Goal: Transaction & Acquisition: Purchase product/service

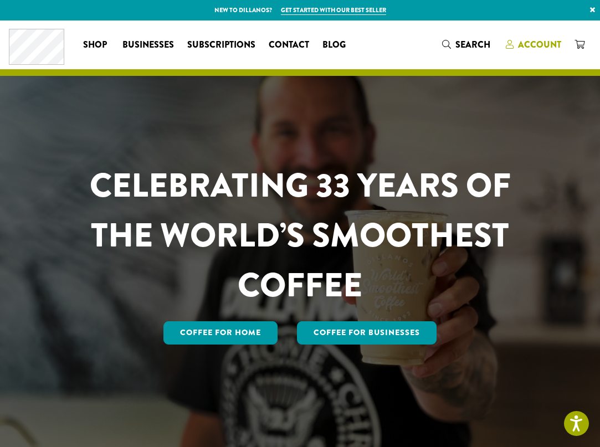
click at [549, 43] on span "Account" at bounding box center [539, 44] width 43 height 13
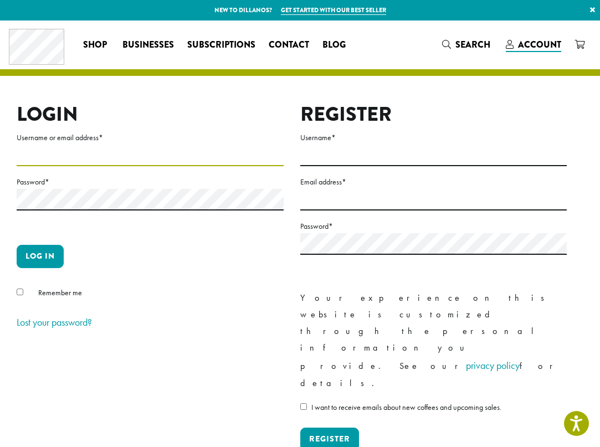
type input "**********"
click at [37, 258] on button "Log in" at bounding box center [40, 256] width 47 height 23
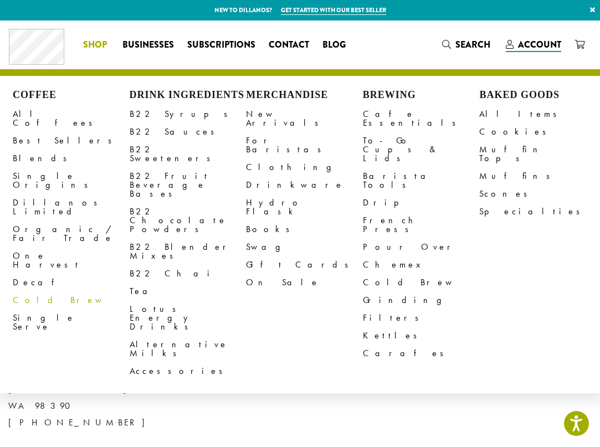
click at [24, 291] on link "Cold Brew" at bounding box center [71, 300] width 117 height 18
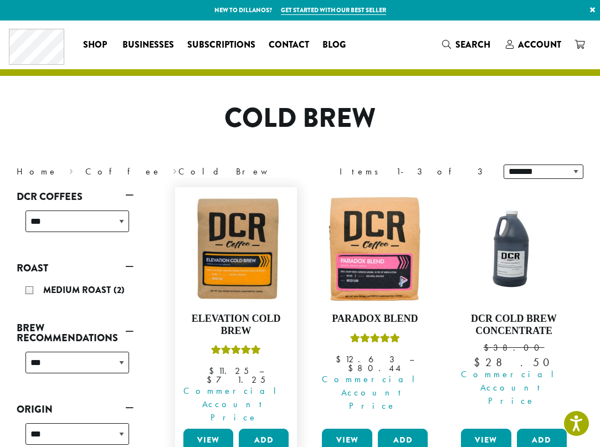
click at [220, 429] on link "View" at bounding box center [208, 440] width 50 height 23
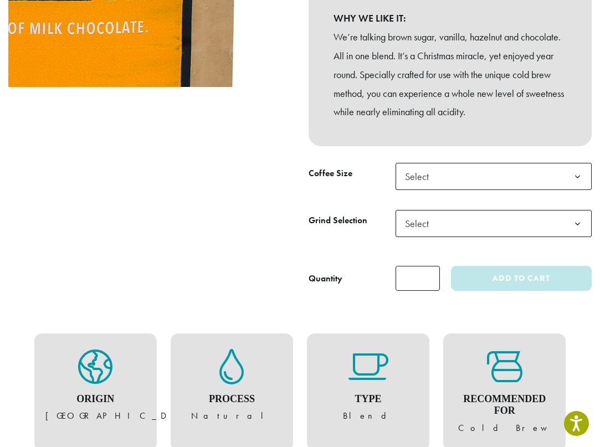
scroll to position [319, 0]
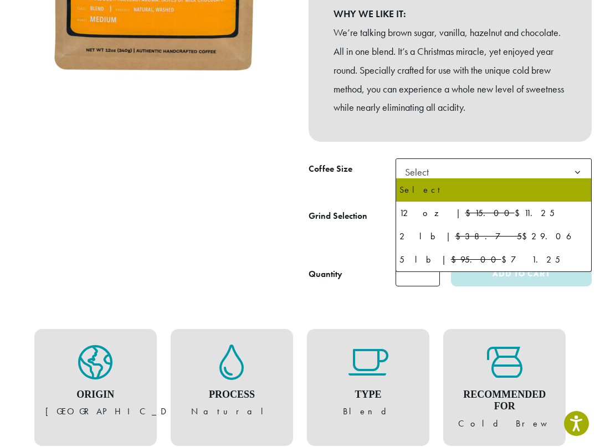
click at [579, 166] on b at bounding box center [577, 172] width 27 height 27
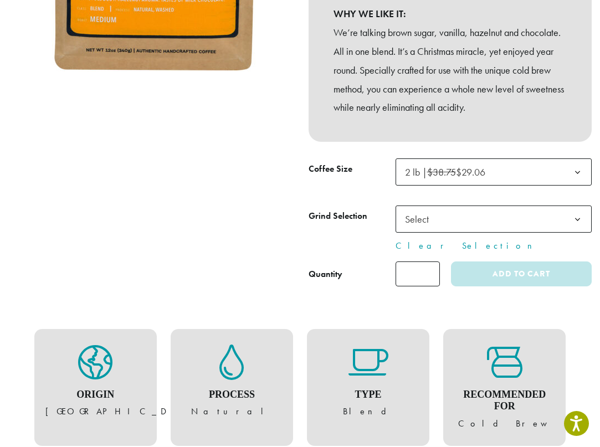
click at [531, 218] on span "Select" at bounding box center [493, 218] width 197 height 27
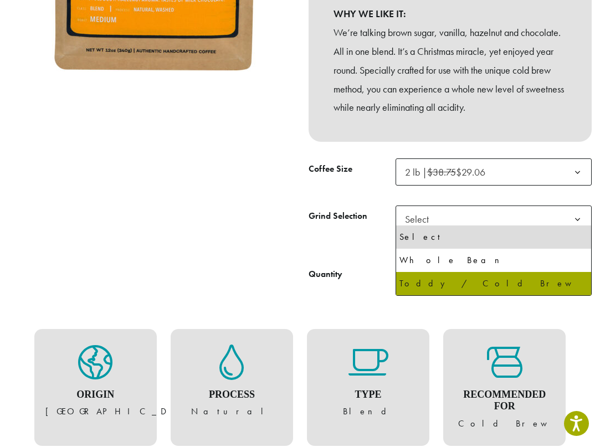
select select "**********"
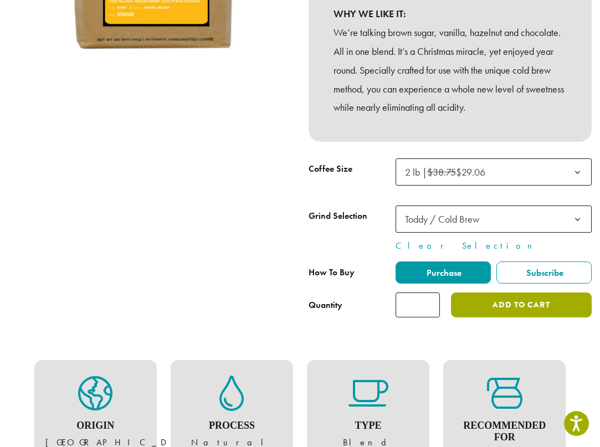
click at [503, 297] on button "Add to cart" at bounding box center [521, 304] width 141 height 25
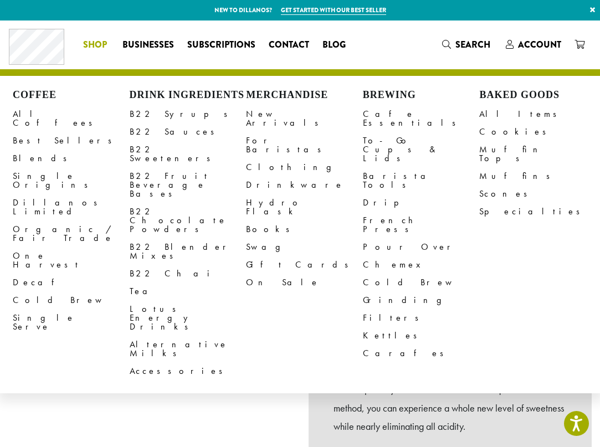
click at [102, 45] on li "Coffee All Coffees Best Sellers Blends Single Origins Dillanos Limited Organic …" at bounding box center [95, 45] width 39 height 18
click at [42, 114] on link "All Coffees" at bounding box center [71, 118] width 117 height 27
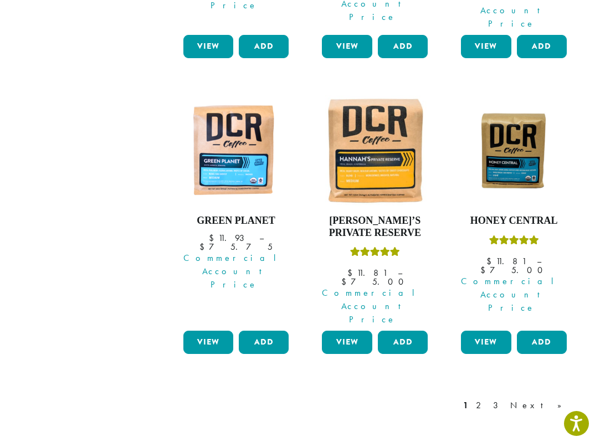
scroll to position [1009, 0]
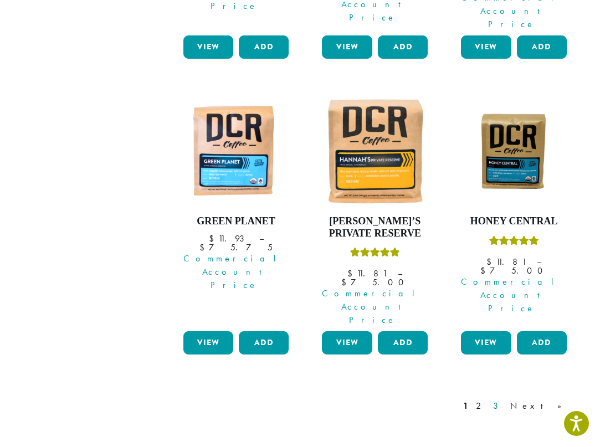
click at [505, 399] on link "3" at bounding box center [498, 405] width 14 height 13
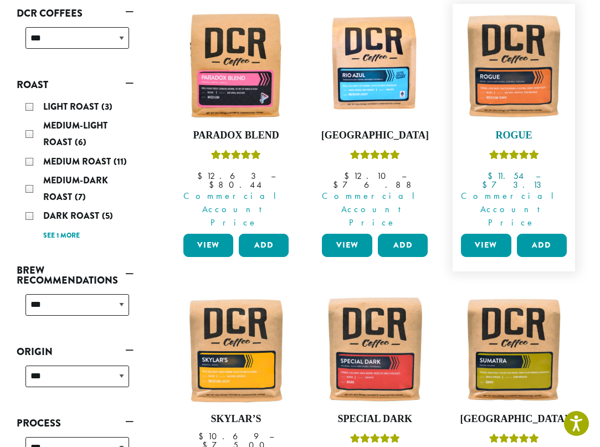
scroll to position [241, 0]
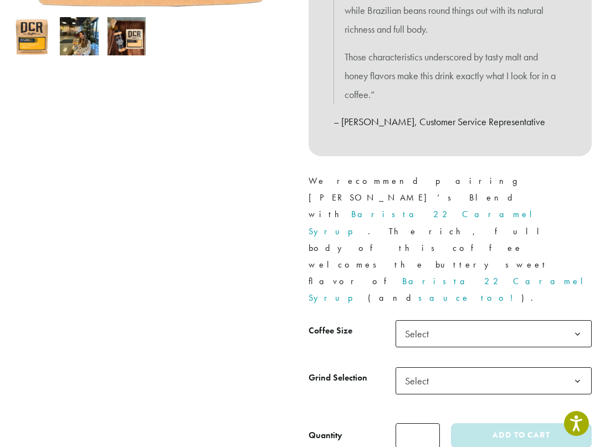
scroll to position [400, 0]
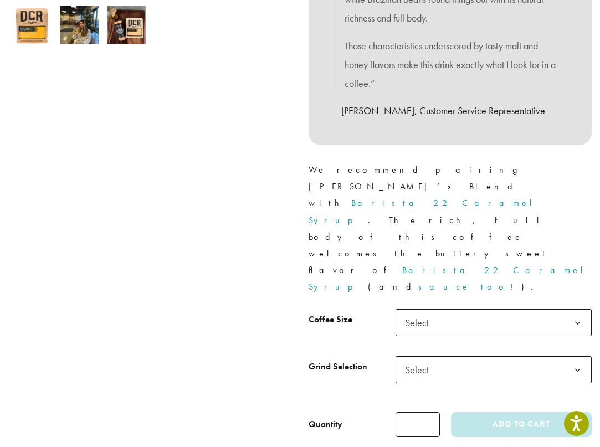
click at [567, 310] on b at bounding box center [577, 323] width 27 height 27
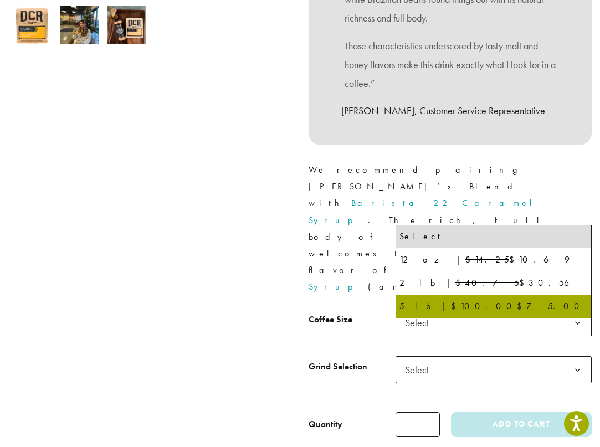
select select "**********"
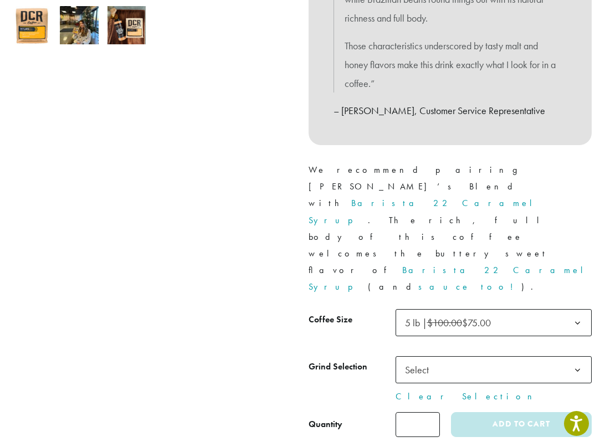
click at [545, 356] on span "Select" at bounding box center [493, 369] width 197 height 27
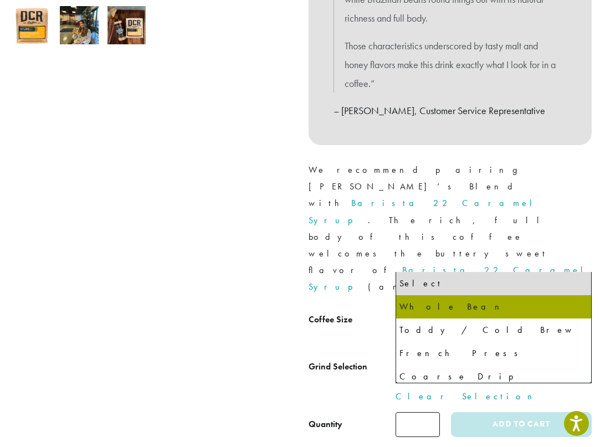
select select "**********"
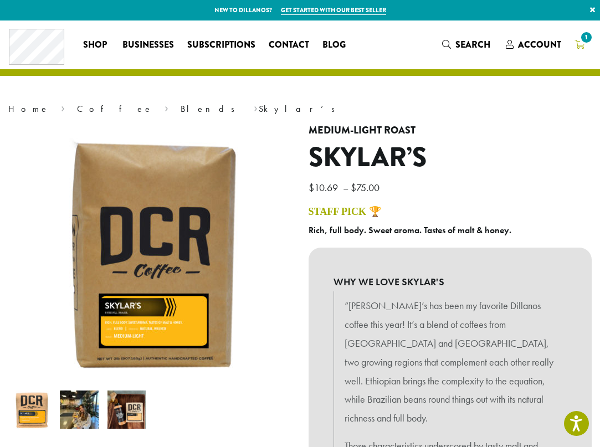
click at [582, 43] on span "1" at bounding box center [586, 37] width 15 height 15
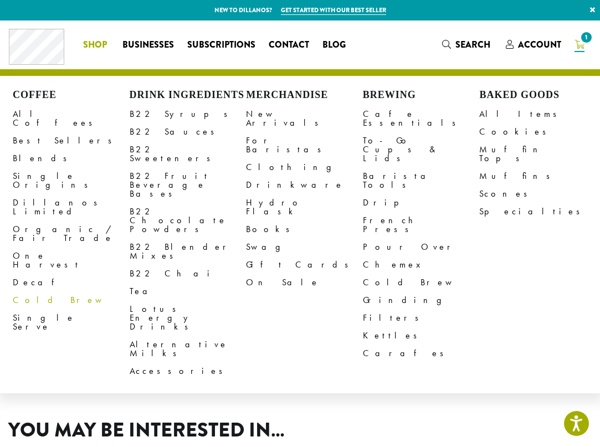
click at [29, 291] on link "Cold Brew" at bounding box center [71, 300] width 117 height 18
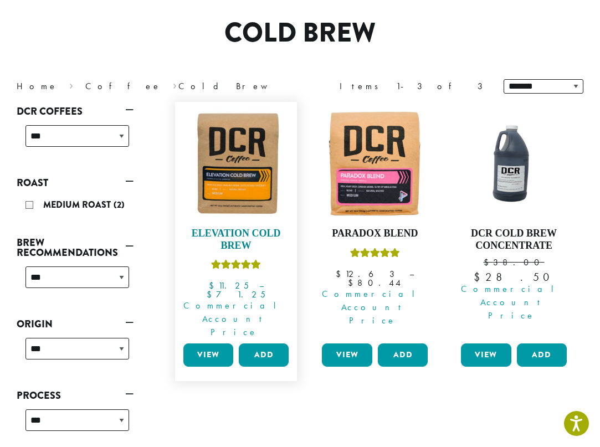
scroll to position [87, 0]
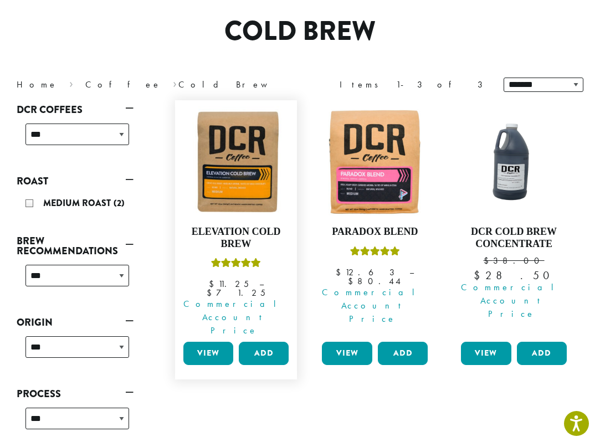
click at [212, 342] on link "View" at bounding box center [208, 353] width 50 height 23
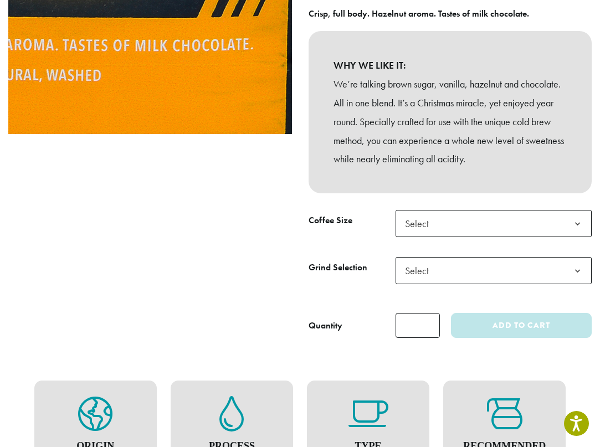
scroll to position [269, 0]
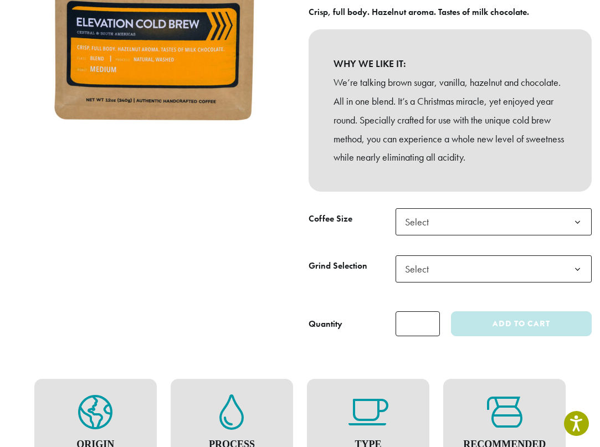
click at [444, 214] on span "Select" at bounding box center [493, 221] width 197 height 27
click at [465, 256] on span "Select" at bounding box center [493, 268] width 197 height 27
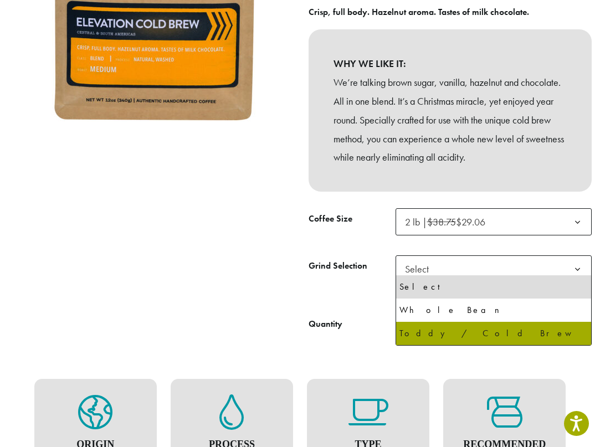
select select "**********"
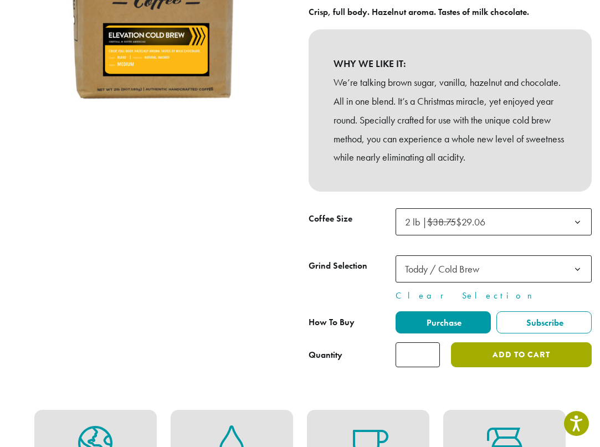
click at [470, 345] on button "Add to cart" at bounding box center [521, 354] width 141 height 25
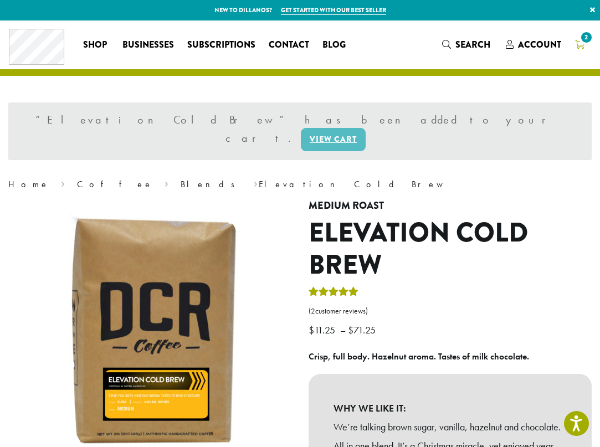
click at [585, 42] on span "2" at bounding box center [586, 37] width 15 height 15
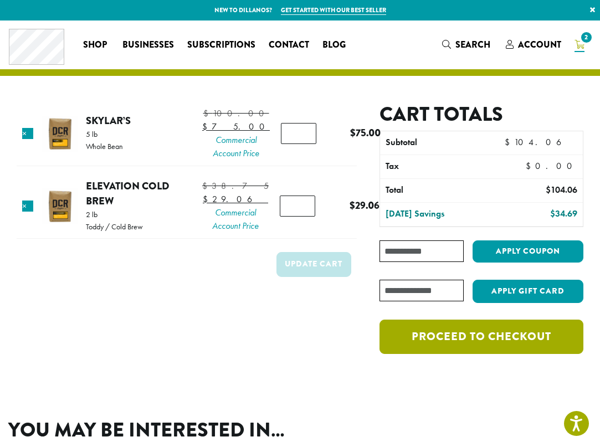
click at [454, 342] on link "Proceed to checkout" at bounding box center [481, 337] width 204 height 34
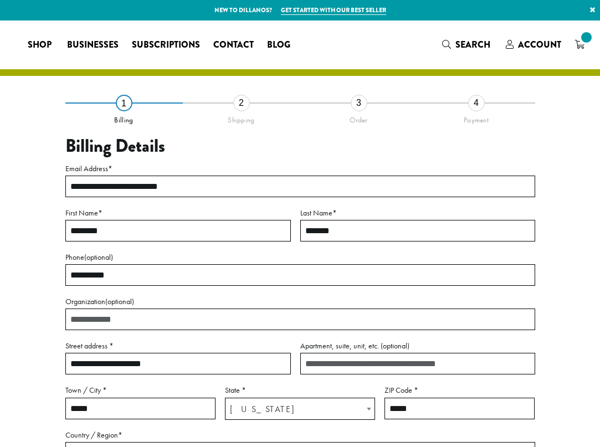
select select "**"
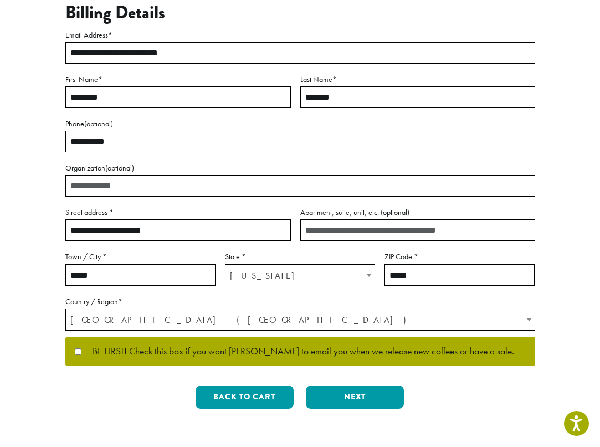
scroll to position [152, 0]
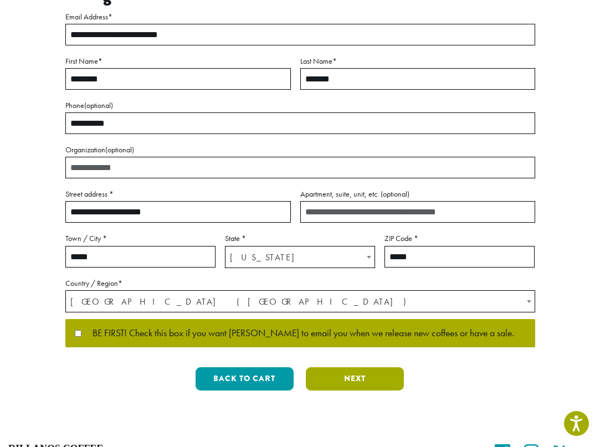
click at [393, 374] on button "Next" at bounding box center [355, 378] width 98 height 23
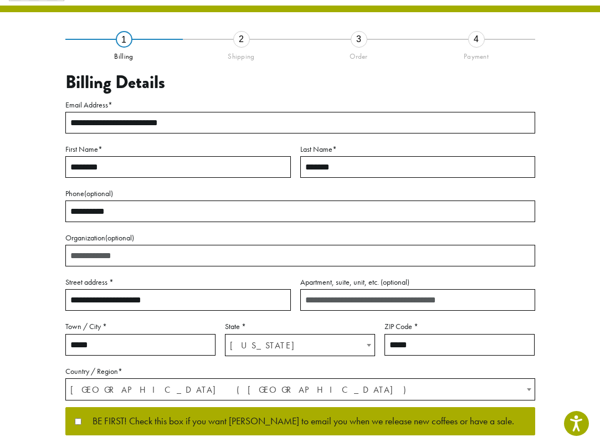
scroll to position [29, 0]
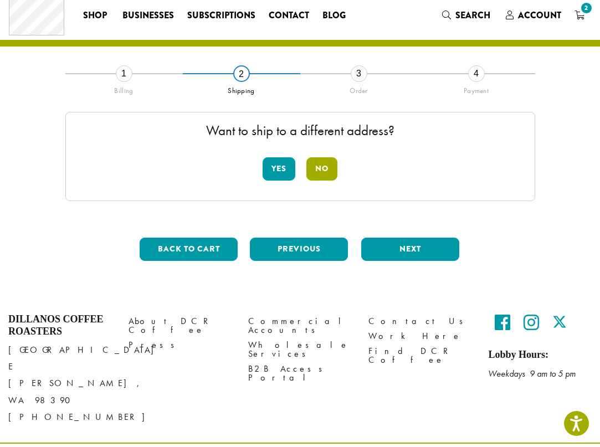
click at [329, 174] on button "No" at bounding box center [321, 168] width 31 height 23
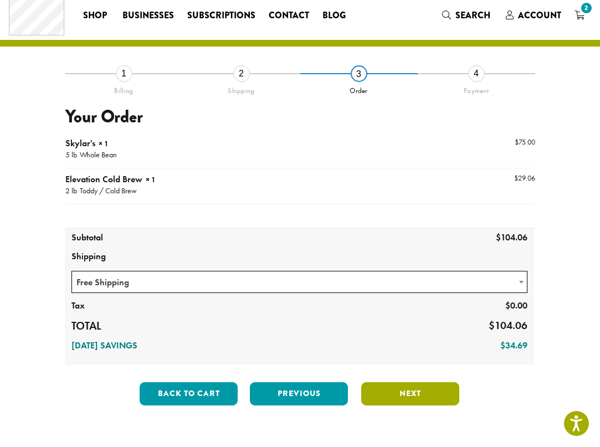
click at [404, 399] on button "Next" at bounding box center [410, 393] width 98 height 23
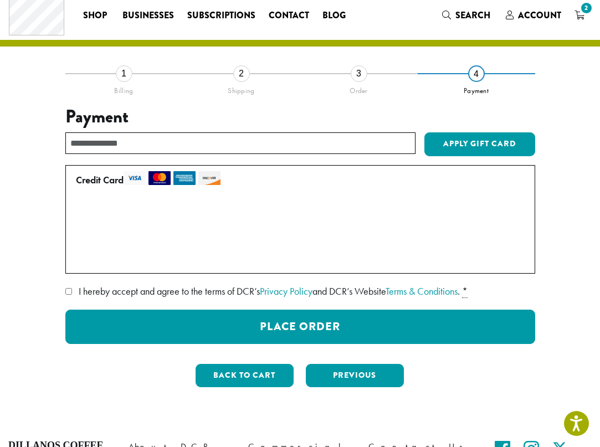
click at [82, 233] on label "• • • 3054 (expires 03/27)" at bounding box center [298, 236] width 444 height 18
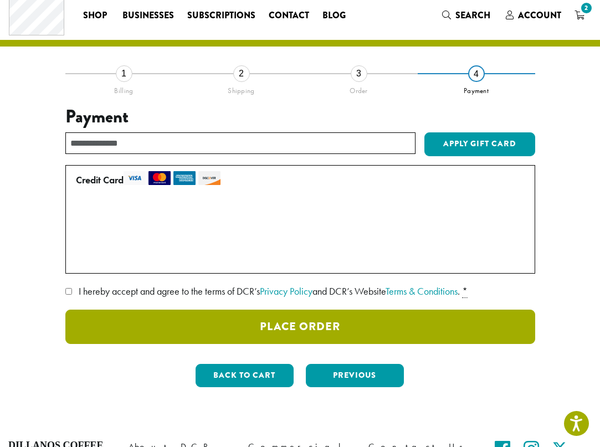
click at [245, 324] on button "Place Order" at bounding box center [300, 327] width 470 height 34
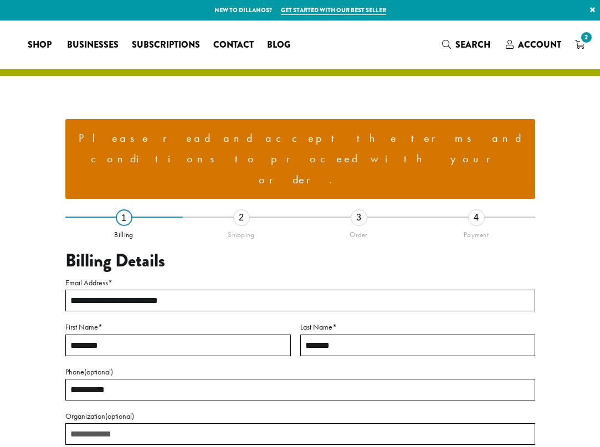
select select "**"
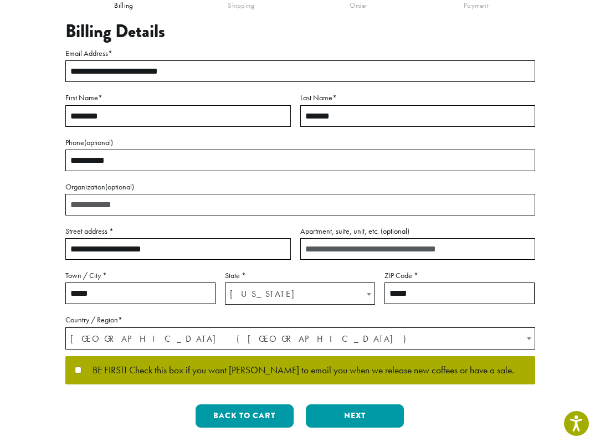
scroll to position [231, 0]
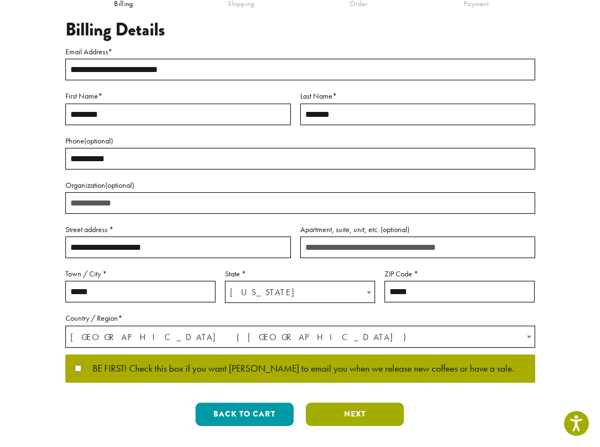
click at [331, 403] on button "Next" at bounding box center [355, 414] width 98 height 23
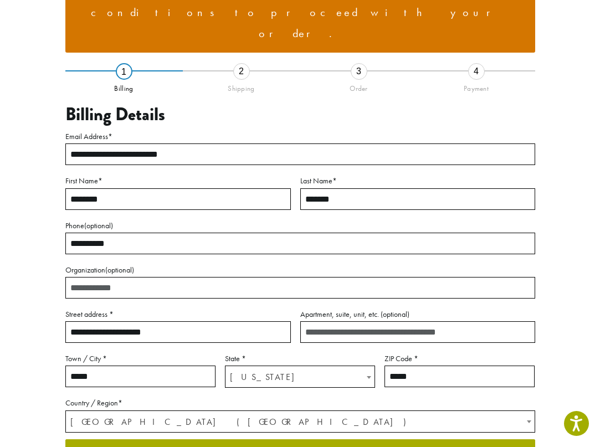
scroll to position [102, 0]
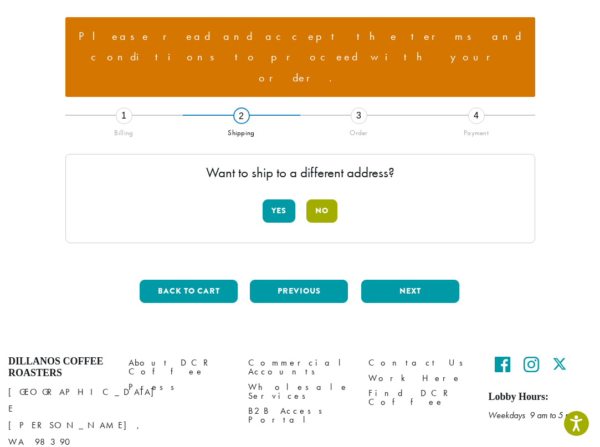
click at [321, 199] on button "No" at bounding box center [321, 210] width 31 height 23
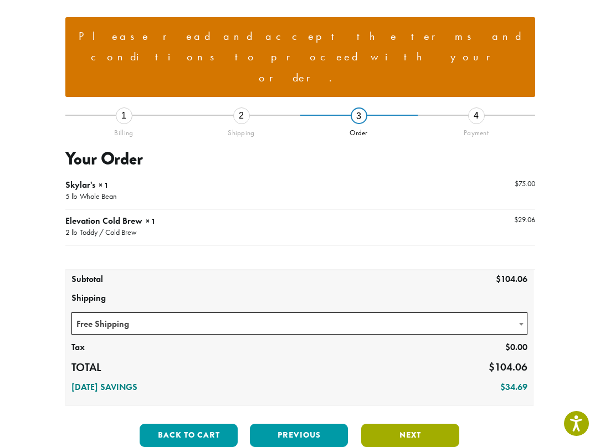
click at [380, 424] on button "Next" at bounding box center [410, 435] width 98 height 23
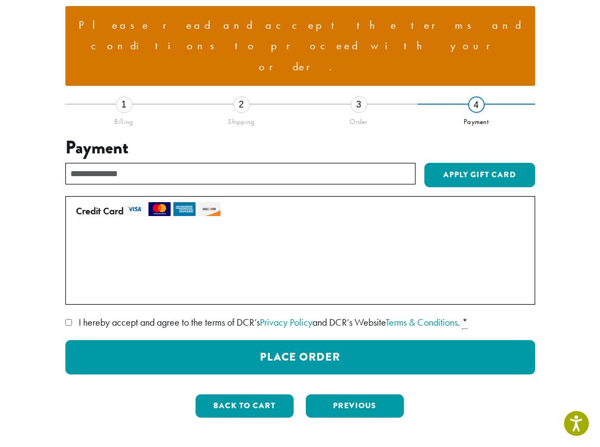
scroll to position [109, 0]
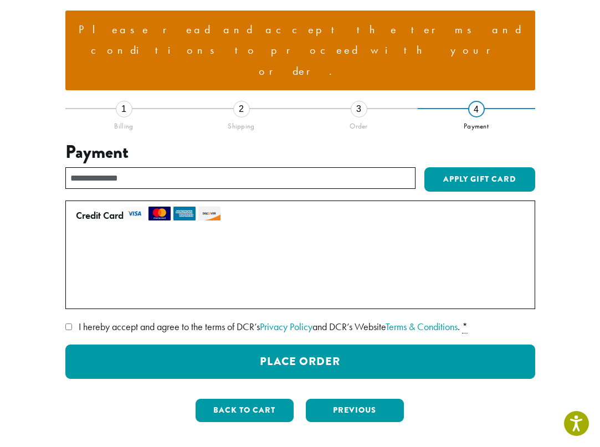
click at [80, 262] on label "• • • 3054 (expires 03/27)" at bounding box center [298, 271] width 444 height 18
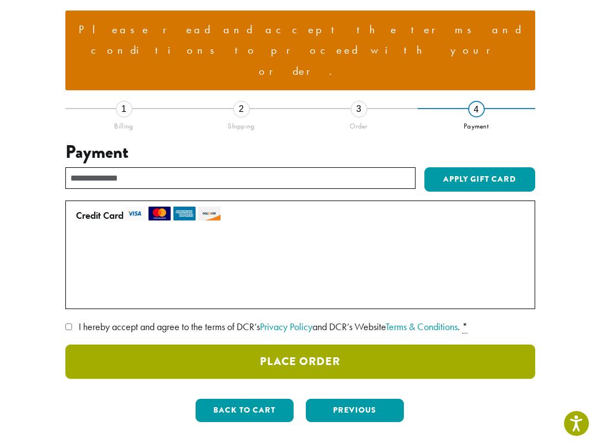
click at [300, 344] on button "Place Order" at bounding box center [300, 361] width 470 height 34
